Goal: Information Seeking & Learning: Learn about a topic

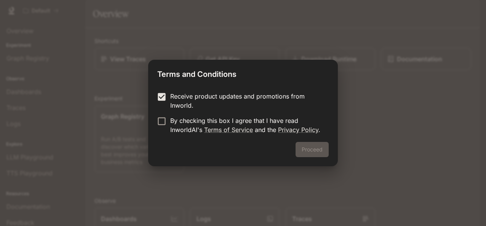
click at [230, 168] on div "Terms and Conditions Receive product updates and promotions from Inworld. By ch…" at bounding box center [243, 113] width 486 height 226
click at [274, 183] on div "Terms and Conditions Receive product updates and promotions from Inworld. By ch…" at bounding box center [243, 113] width 486 height 226
click at [319, 151] on button "Proceed" at bounding box center [311, 149] width 33 height 15
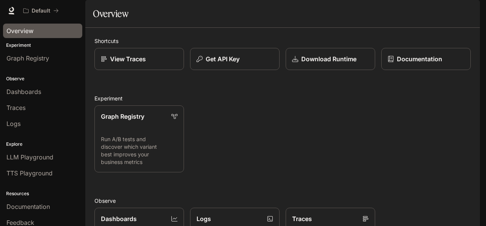
click at [25, 33] on span "Overview" at bounding box center [19, 30] width 27 height 9
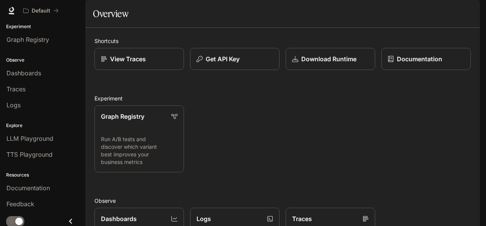
scroll to position [22, 0]
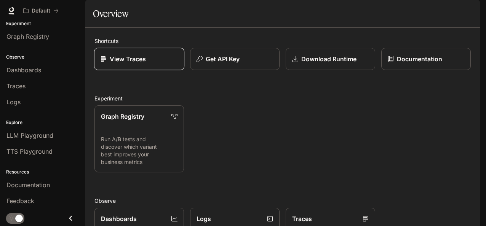
click at [134, 70] on link "View Traces" at bounding box center [139, 59] width 90 height 22
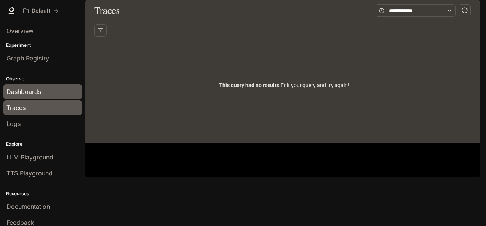
click at [20, 93] on span "Dashboards" at bounding box center [23, 91] width 35 height 9
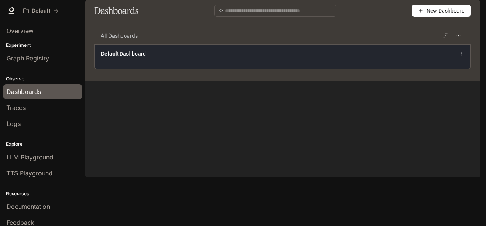
click at [215, 69] on div "Default Dashboard" at bounding box center [282, 56] width 375 height 25
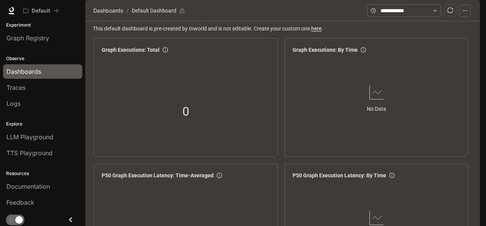
scroll to position [1014, 0]
click at [436, 11] on span "Documentation" at bounding box center [434, 11] width 38 height 10
